Goal: Navigation & Orientation: Understand site structure

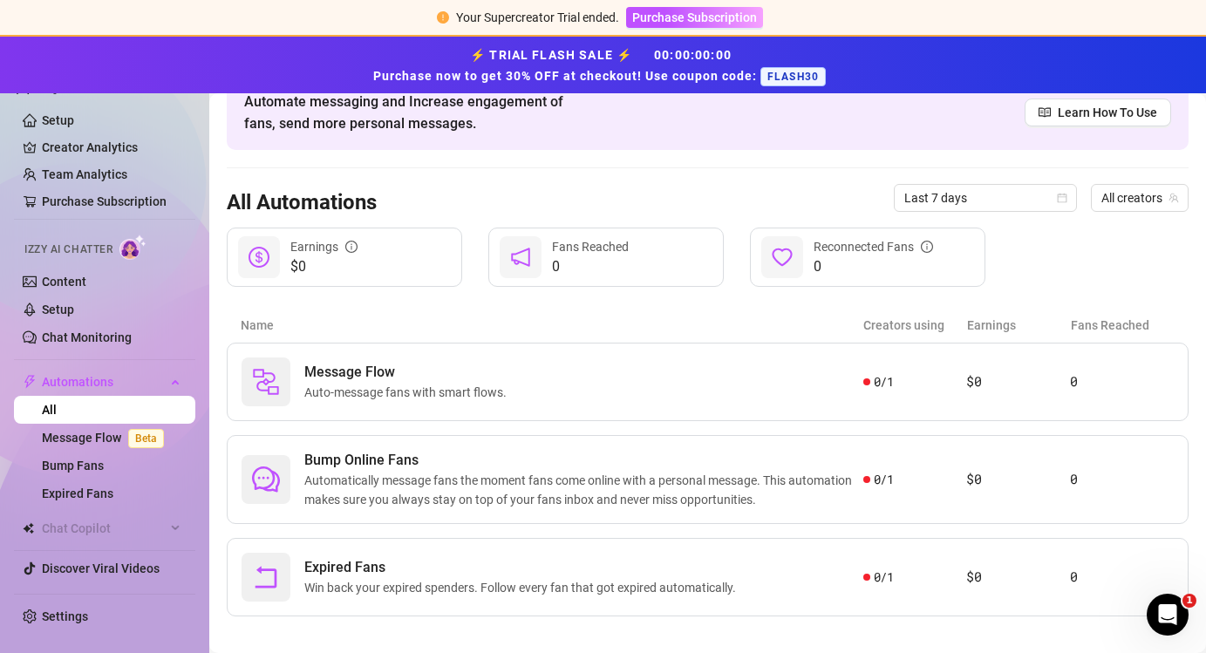
scroll to position [106, 0]
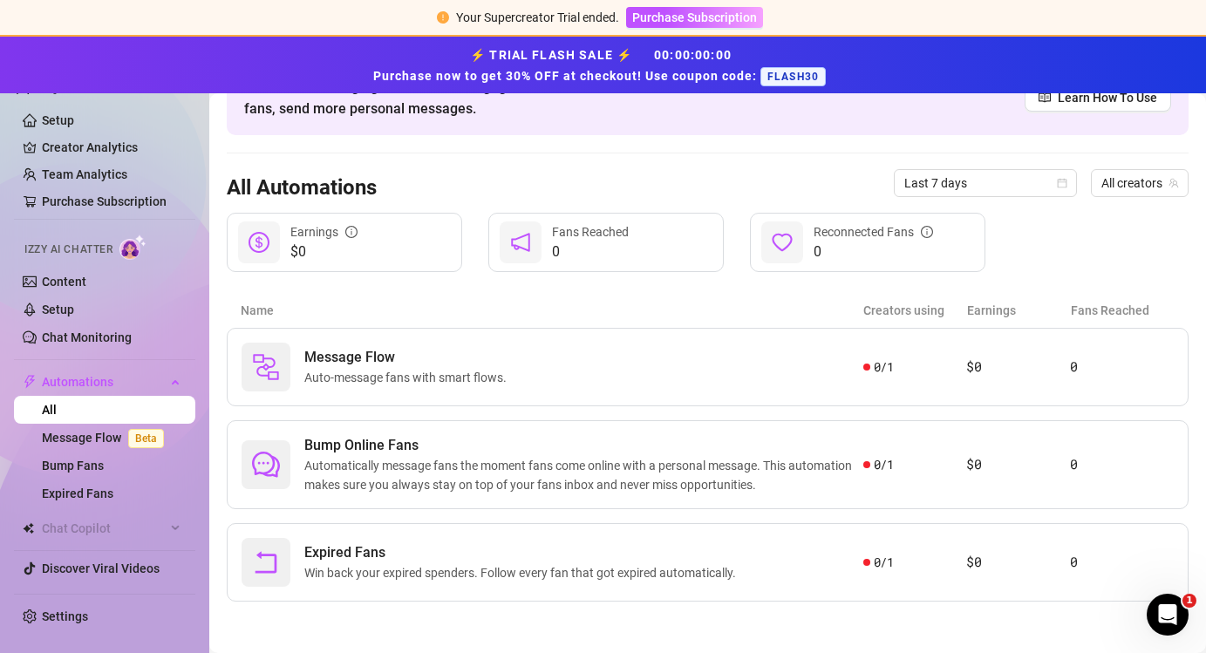
click at [789, 80] on span "FLASH30" at bounding box center [792, 76] width 65 height 19
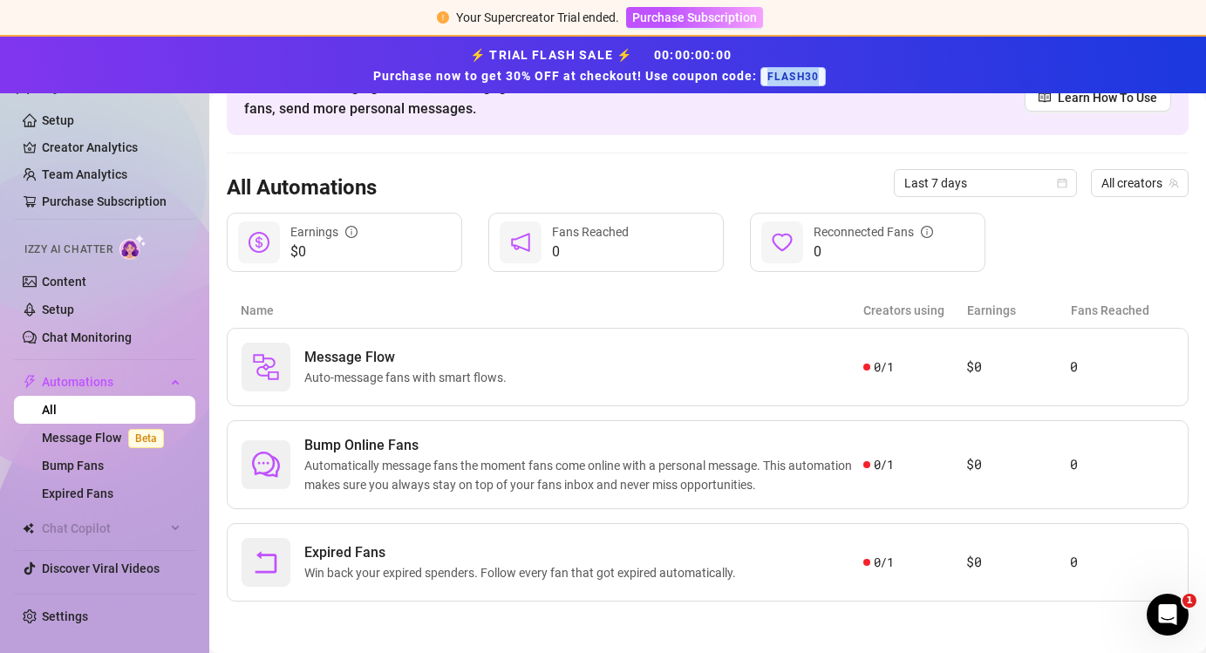
click at [789, 80] on span "FLASH30" at bounding box center [792, 76] width 65 height 19
copy span "FLASH30"
click at [86, 275] on link "Content" at bounding box center [64, 282] width 44 height 14
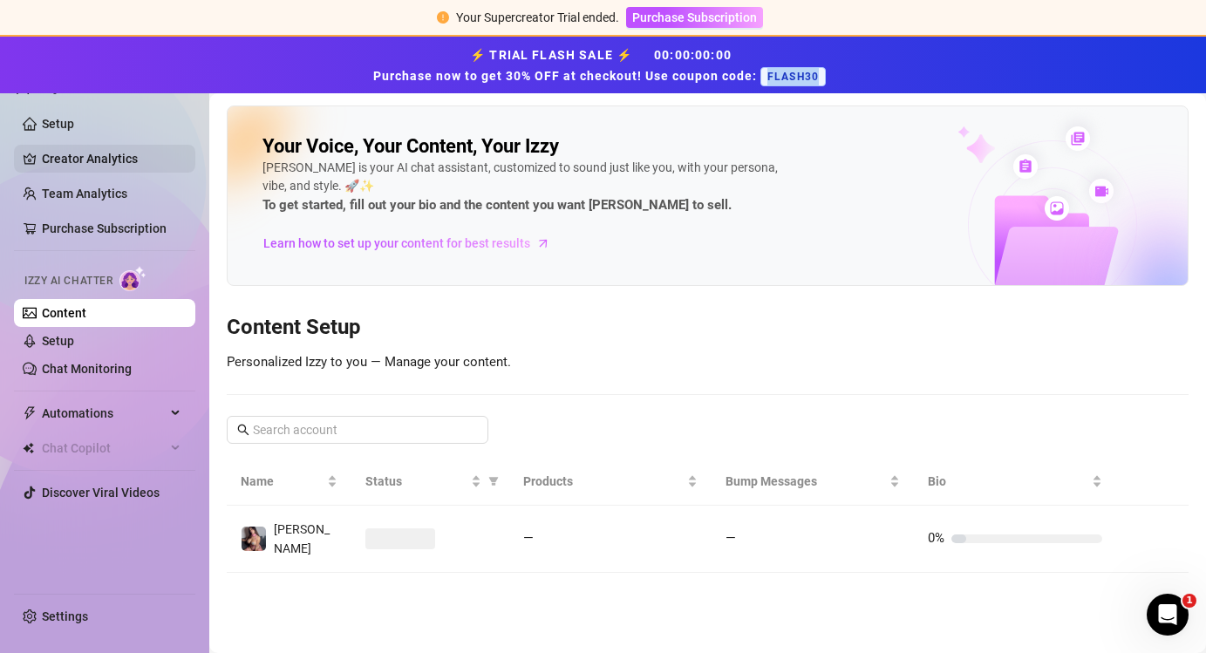
click at [99, 145] on link "Creator Analytics" at bounding box center [112, 159] width 140 height 28
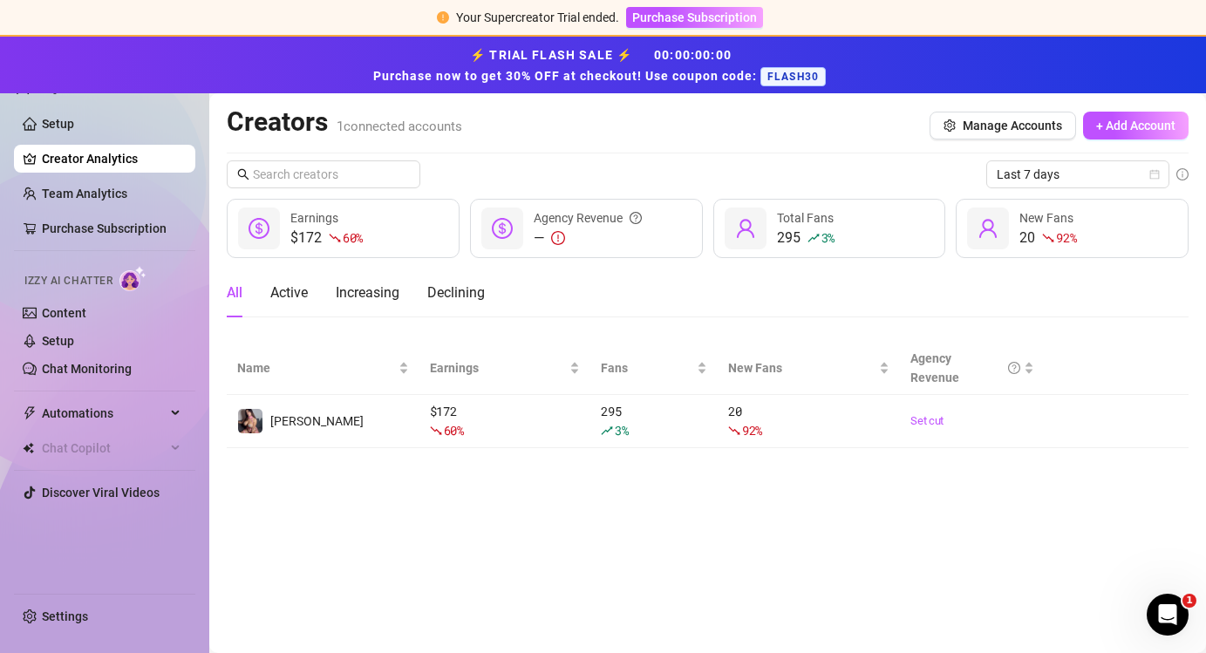
click at [409, 237] on div "$172 60 % Earnings" at bounding box center [343, 228] width 233 height 59
click at [45, 129] on link "Setup" at bounding box center [58, 124] width 32 height 14
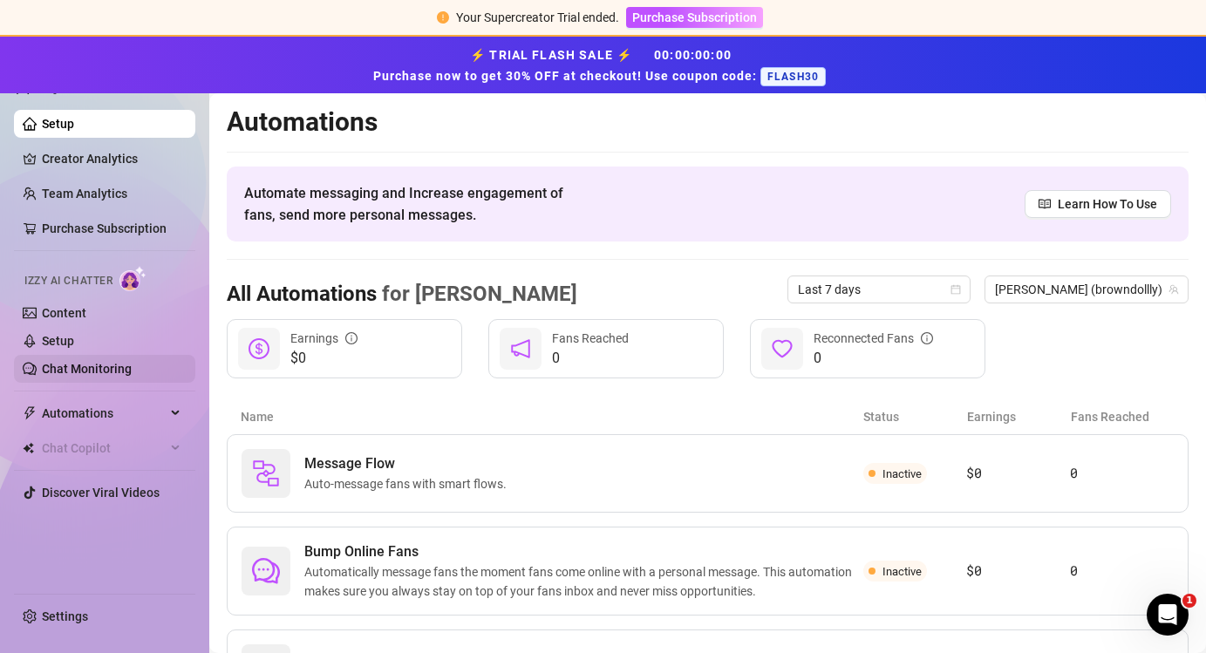
click at [101, 376] on link "Chat Monitoring" at bounding box center [87, 369] width 90 height 14
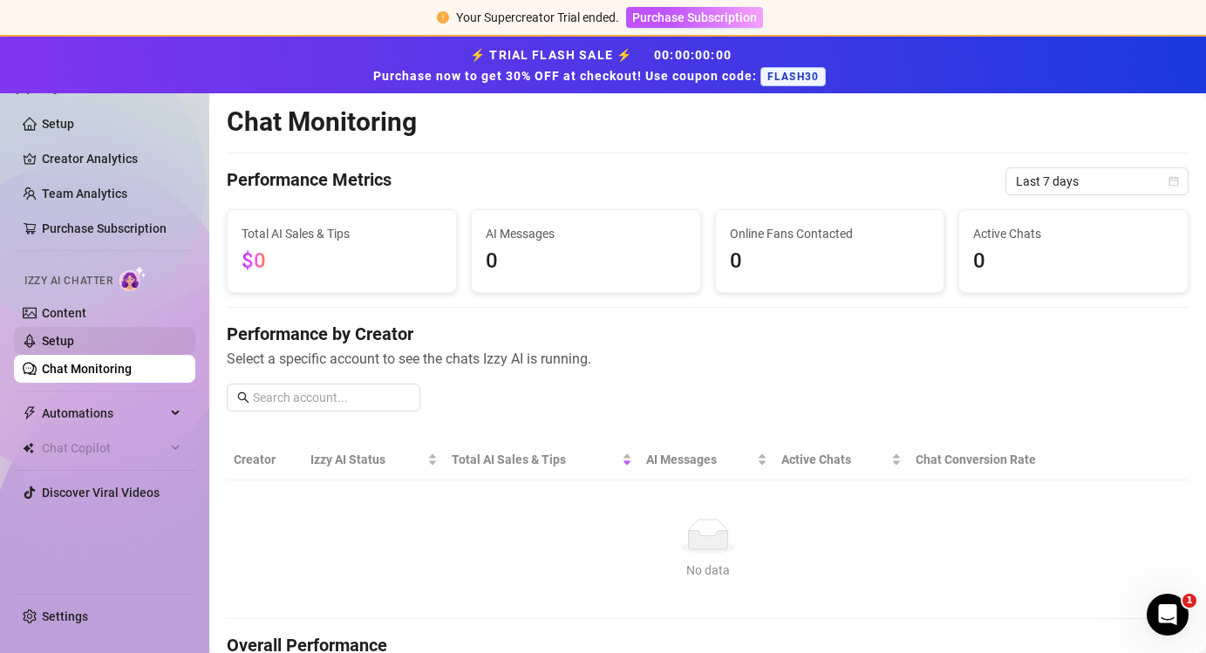
click at [74, 344] on link "Setup" at bounding box center [58, 341] width 32 height 14
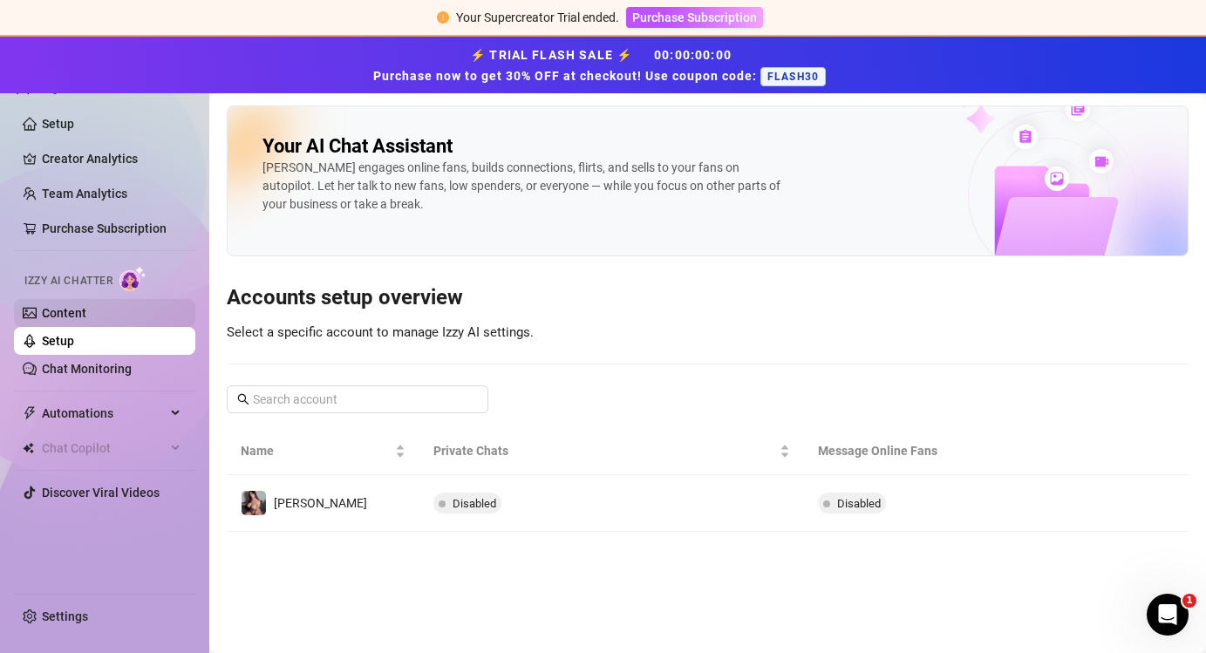
click at [86, 320] on link "Content" at bounding box center [64, 313] width 44 height 14
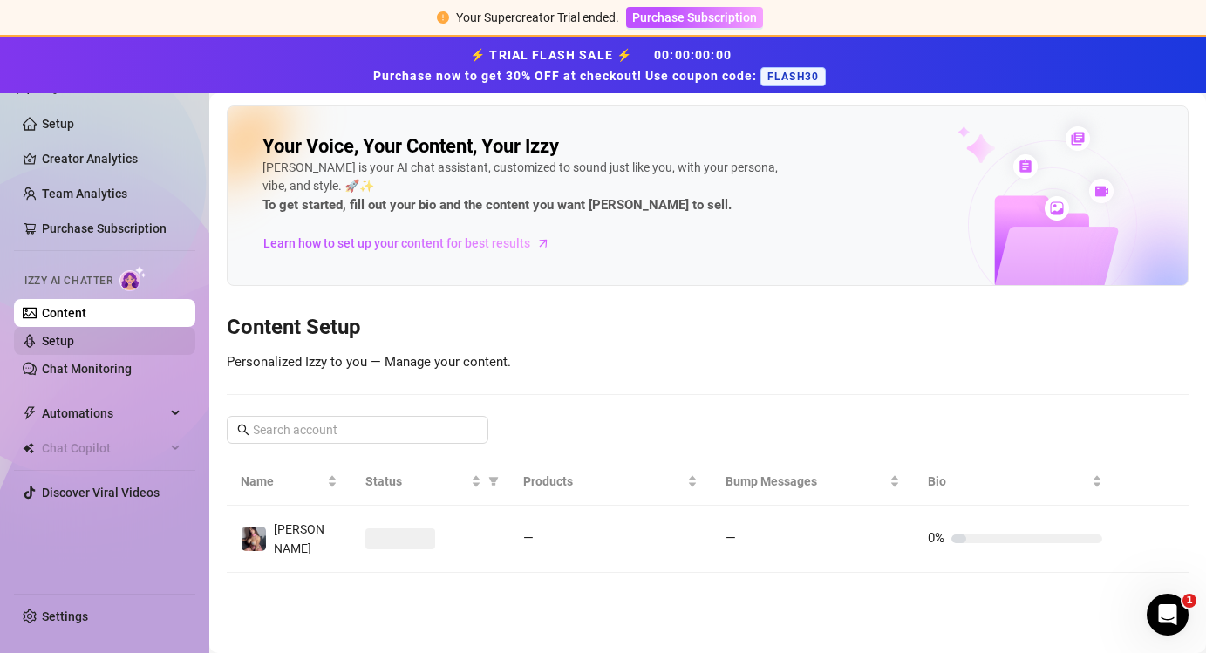
click at [74, 348] on link "Setup" at bounding box center [58, 341] width 32 height 14
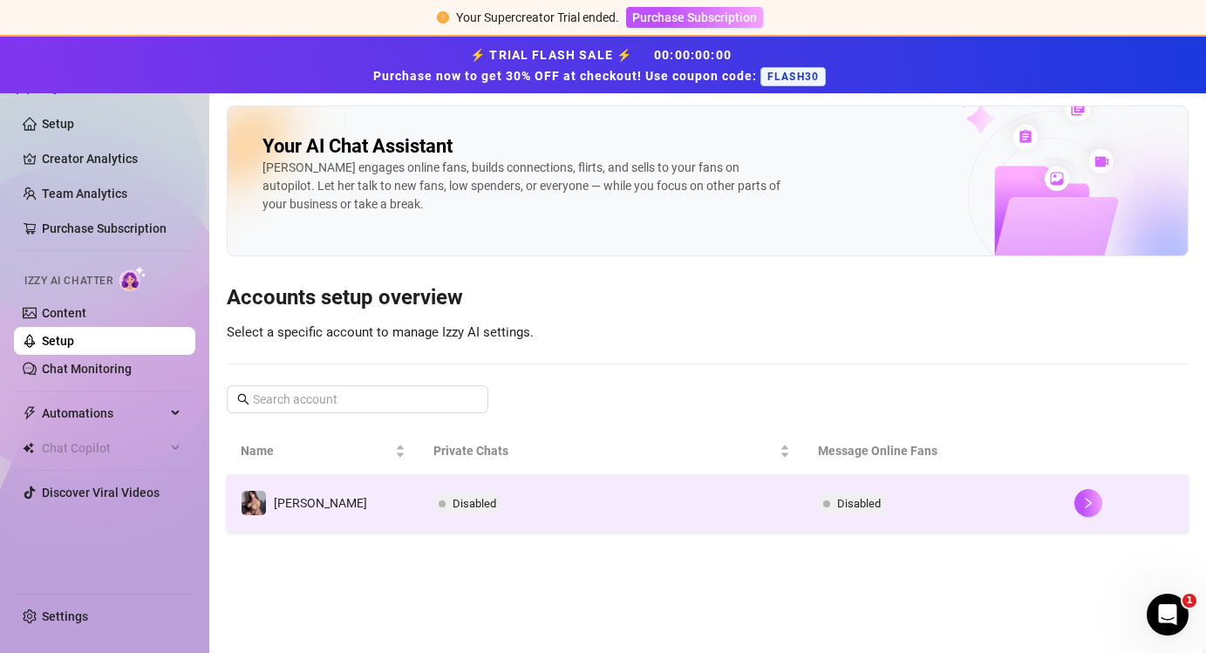
click at [263, 494] on img at bounding box center [254, 503] width 24 height 24
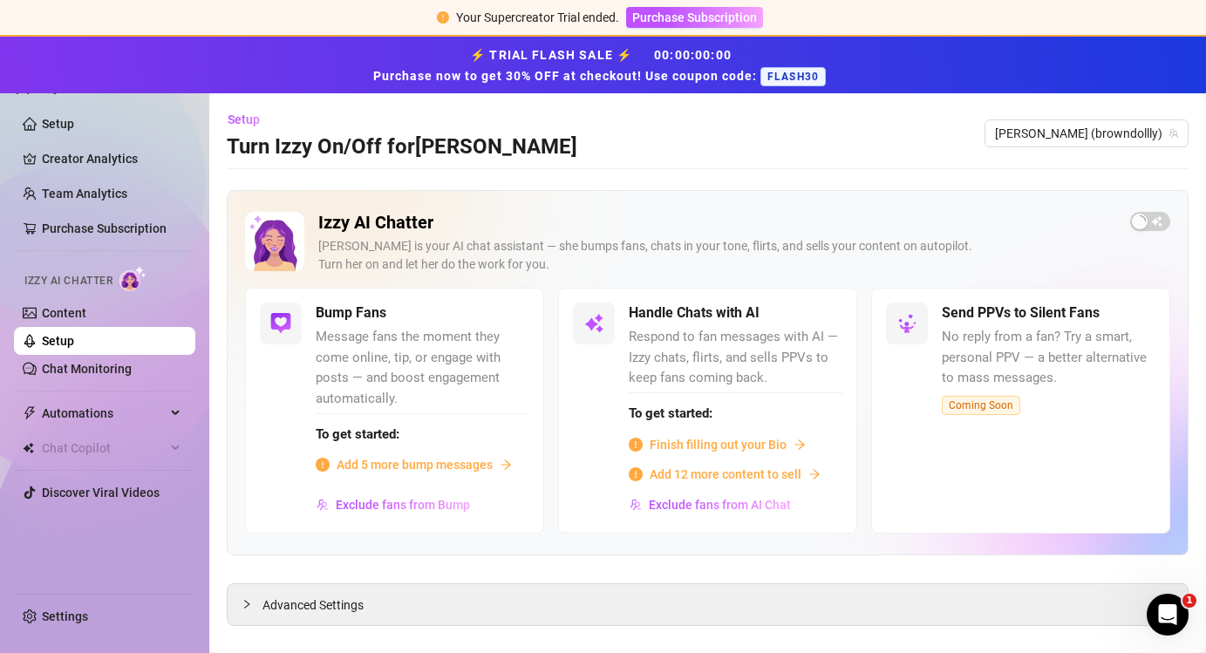
scroll to position [24, 0]
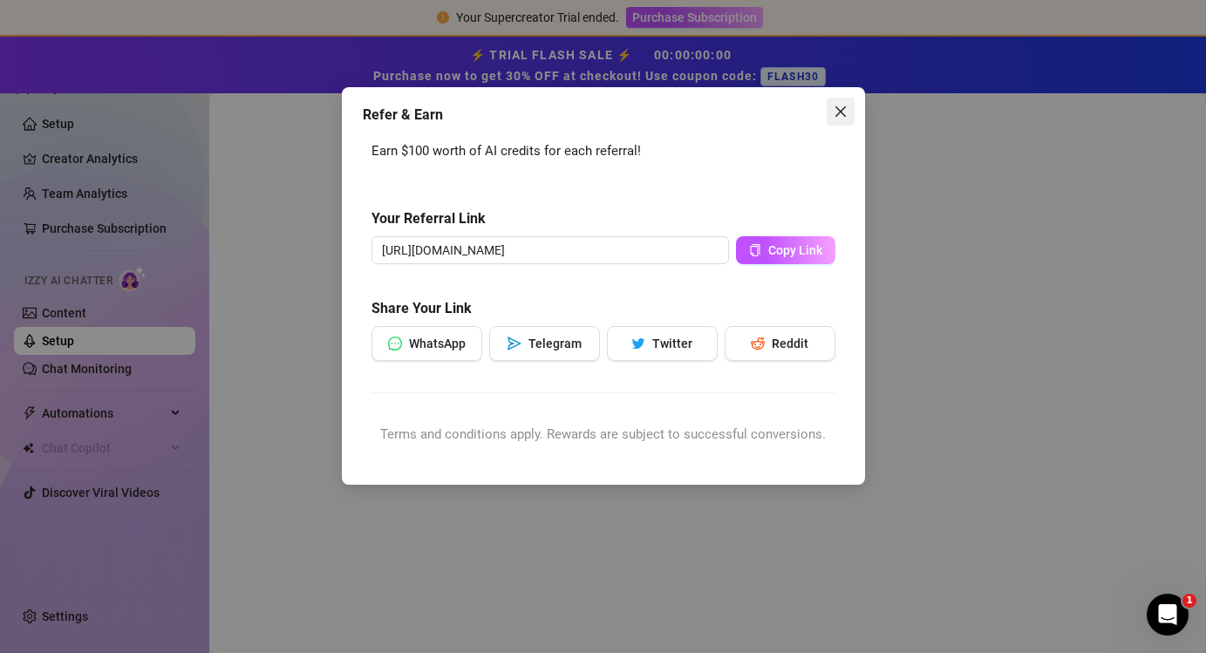
click at [841, 106] on icon "close" at bounding box center [841, 112] width 14 height 14
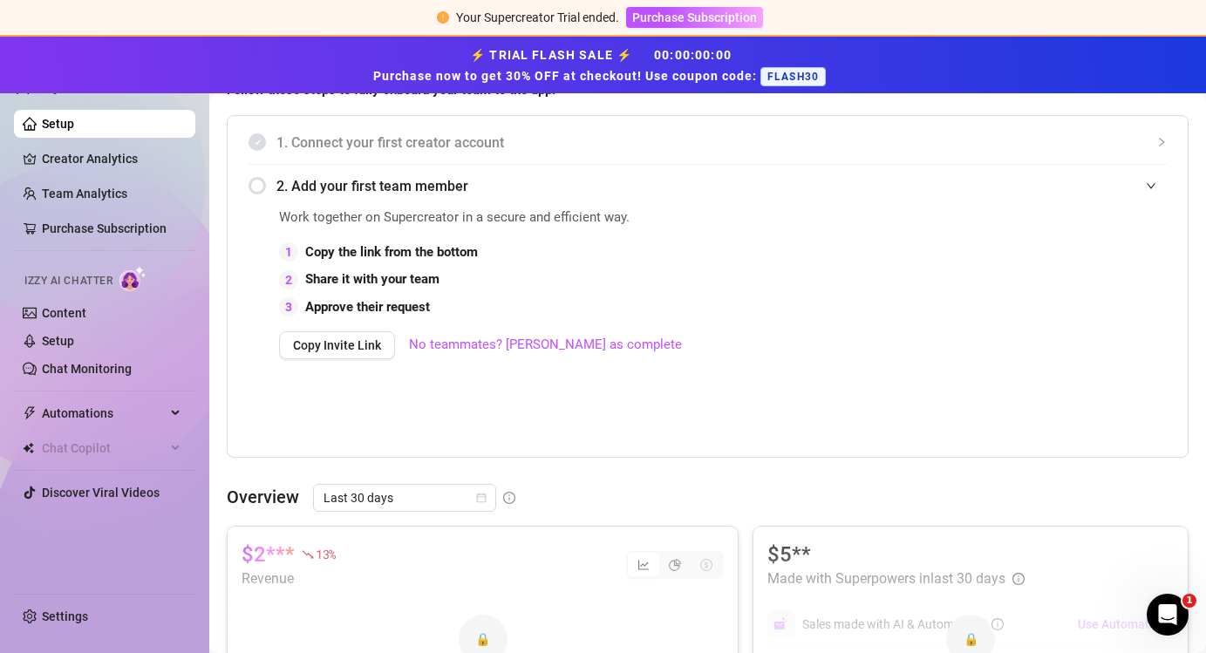
scroll to position [485, 0]
